Goal: Navigation & Orientation: Understand site structure

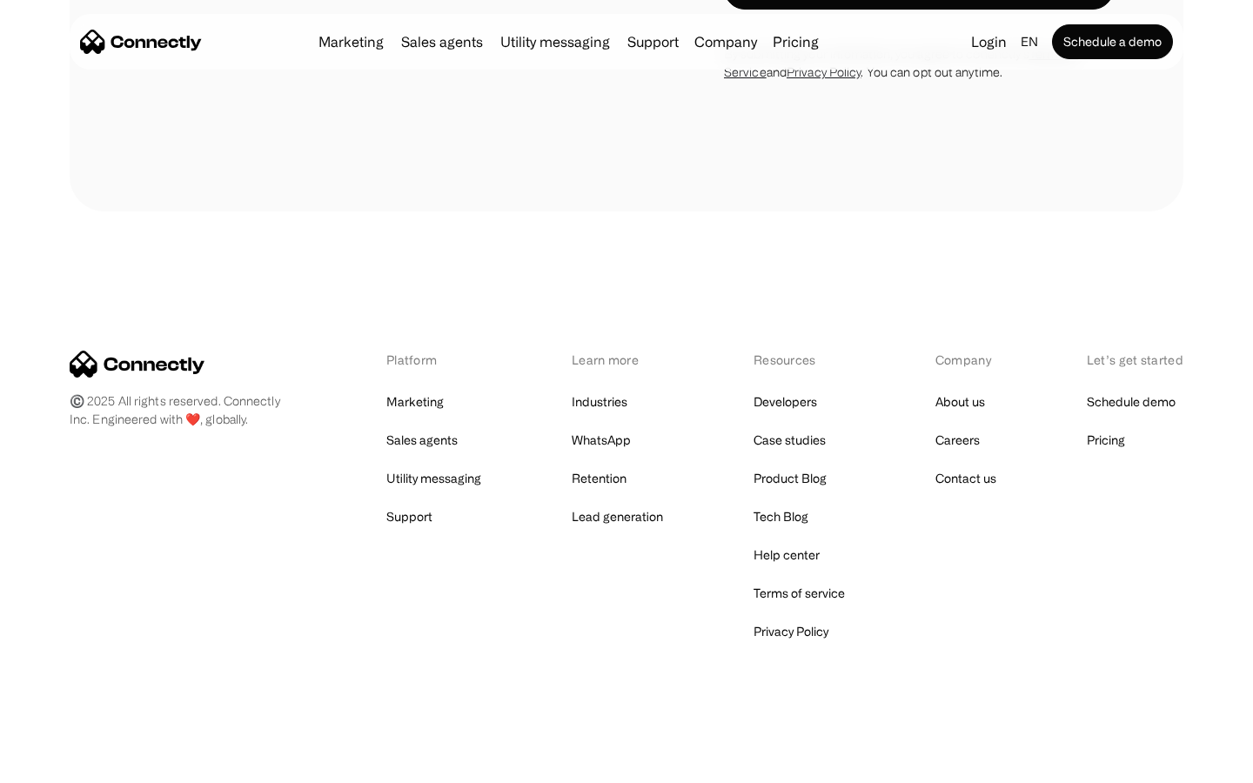
scroll to position [1179, 0]
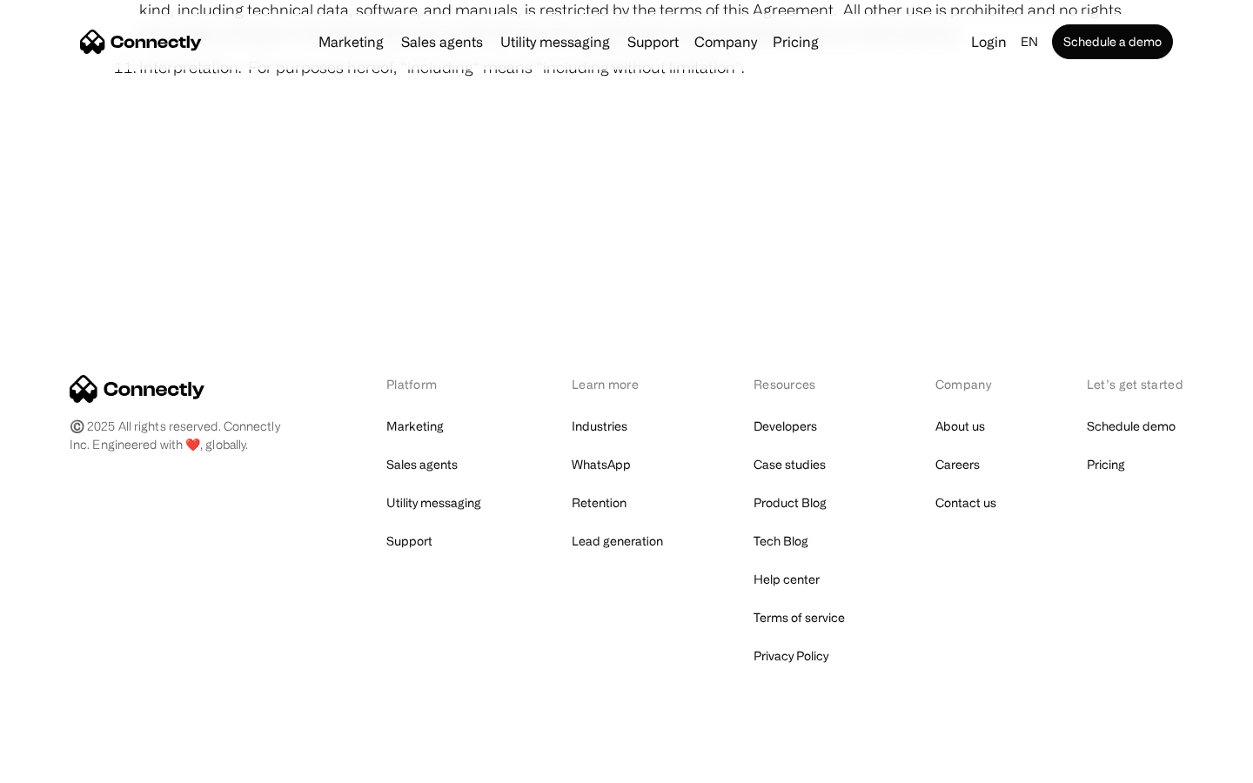
scroll to position [6391, 0]
